Goal: Use online tool/utility: Use online tool/utility

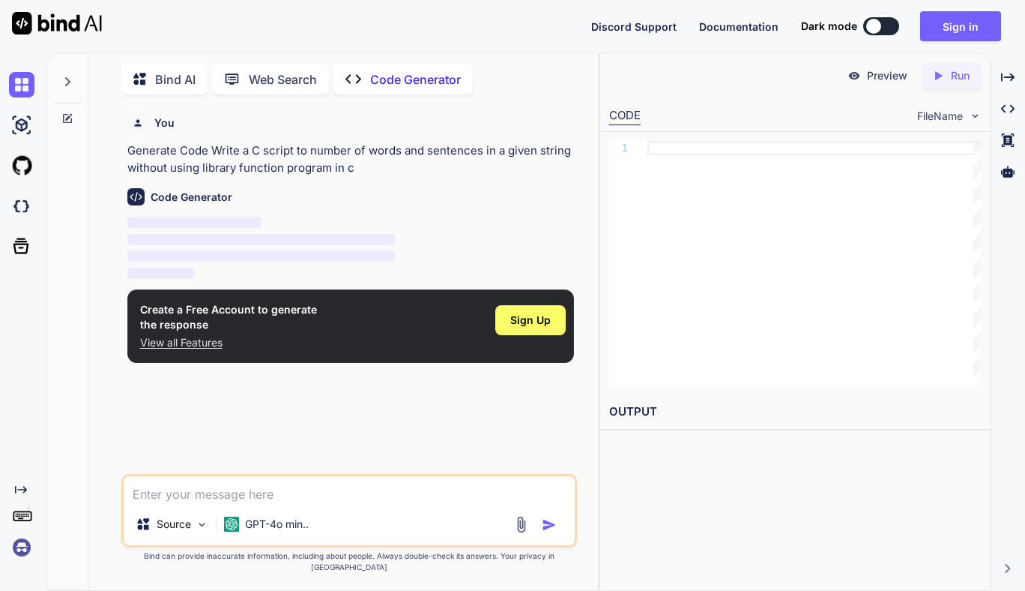
scroll to position [2, 0]
type textarea "x"
click at [246, 518] on div "Source GPT-4o min.." at bounding box center [349, 509] width 456 height 73
click at [238, 496] on textarea at bounding box center [349, 488] width 451 height 27
click at [235, 498] on textarea at bounding box center [349, 488] width 451 height 27
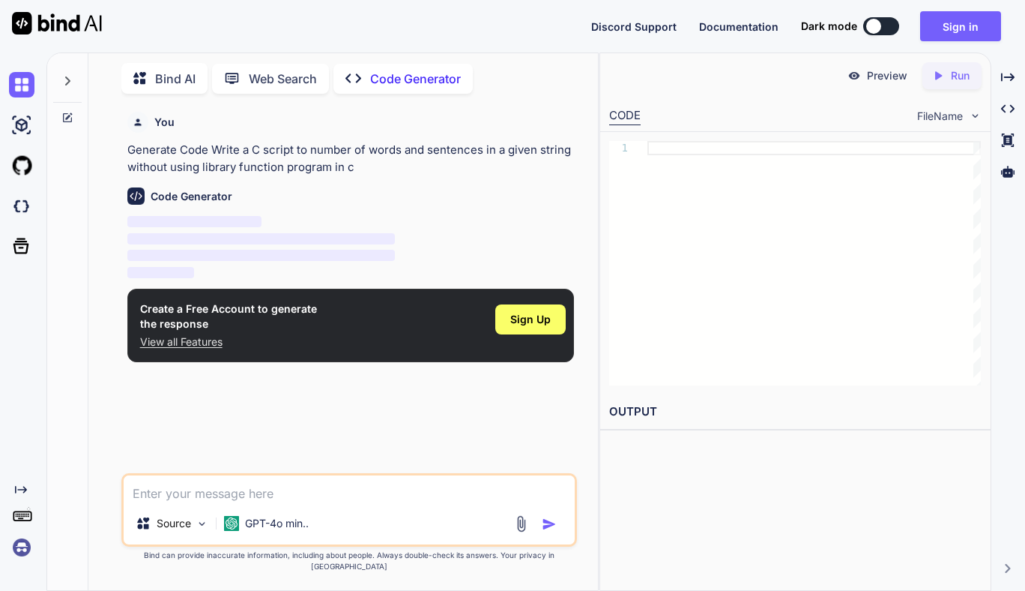
paste textarea "number of words and sentences in a given string without using library function …"
type textarea "number of words and sentences in a given string without using library function …"
type textarea "x"
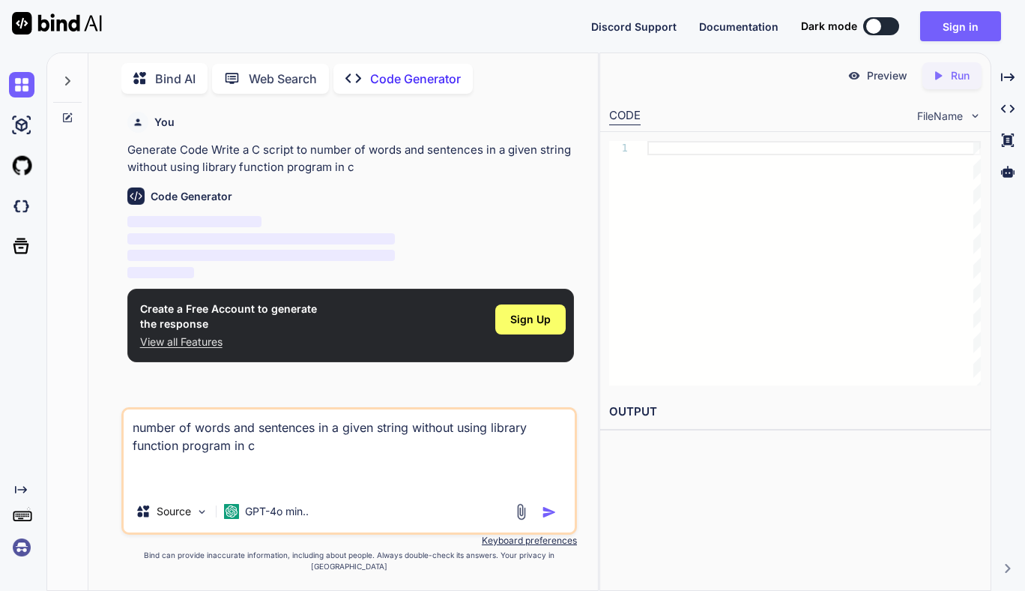
type textarea "number of words and sentences in a given string without using library function …"
click at [548, 519] on img "button" at bounding box center [549, 511] width 15 height 15
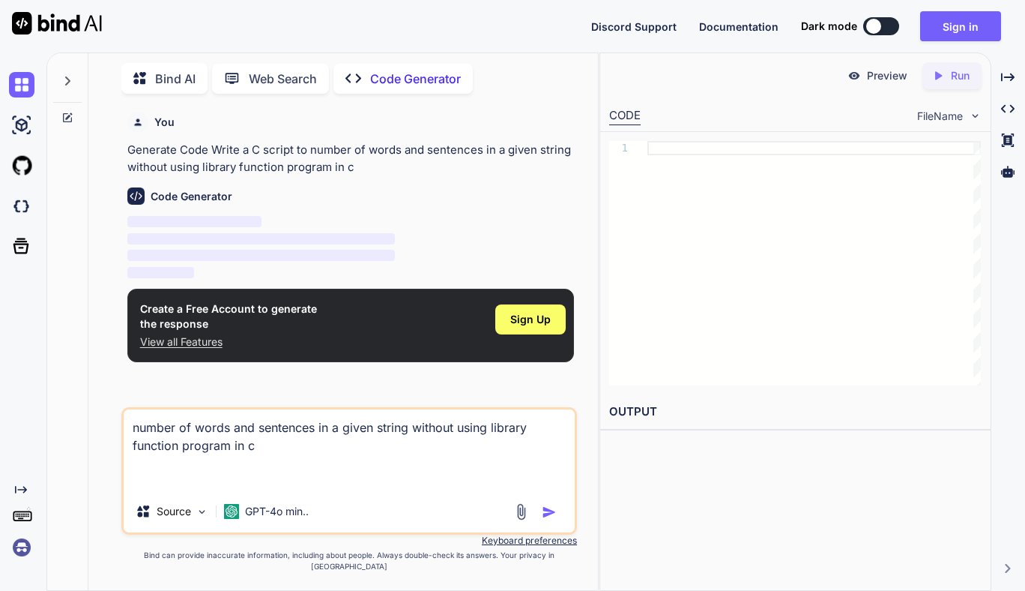
click at [536, 519] on div at bounding box center [538, 511] width 50 height 17
click at [539, 531] on div "number of words and sentences in a given string without using library function …" at bounding box center [349, 470] width 456 height 127
click at [542, 520] on div at bounding box center [538, 511] width 50 height 17
click at [544, 519] on img "button" at bounding box center [549, 511] width 15 height 15
